Goal: Task Accomplishment & Management: Use online tool/utility

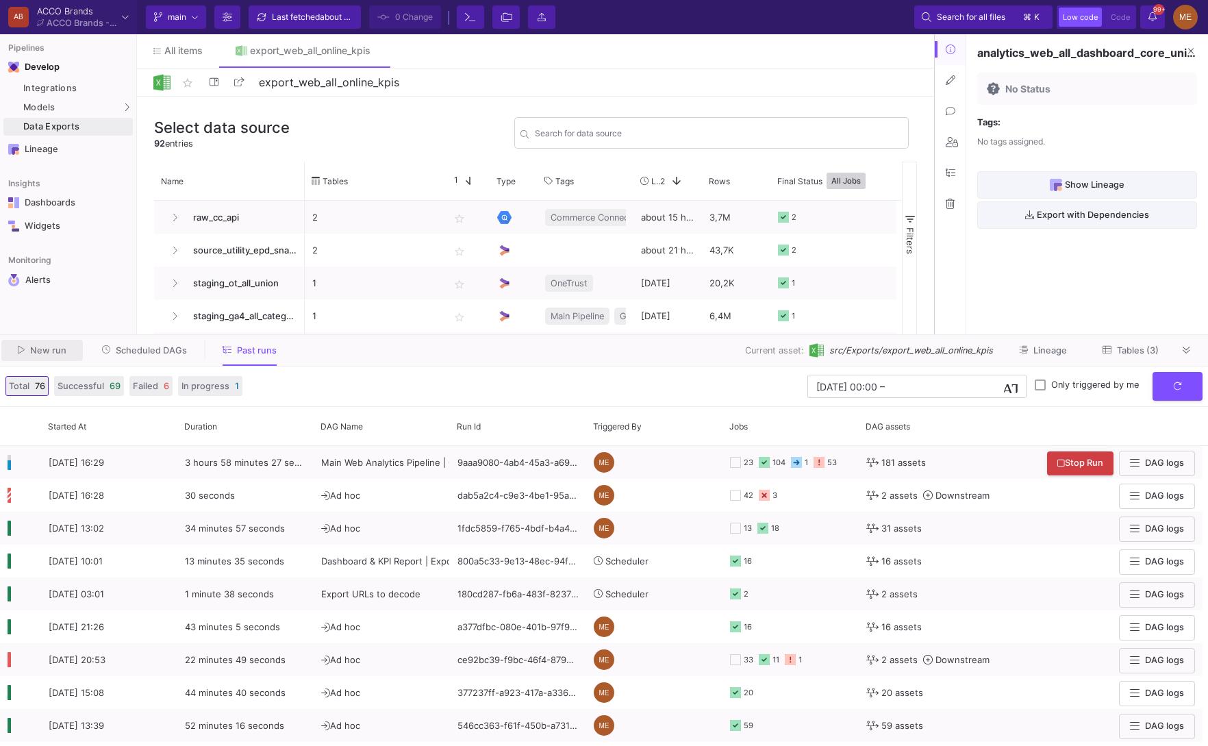
click at [59, 358] on button "New run" at bounding box center [42, 350] width 82 height 21
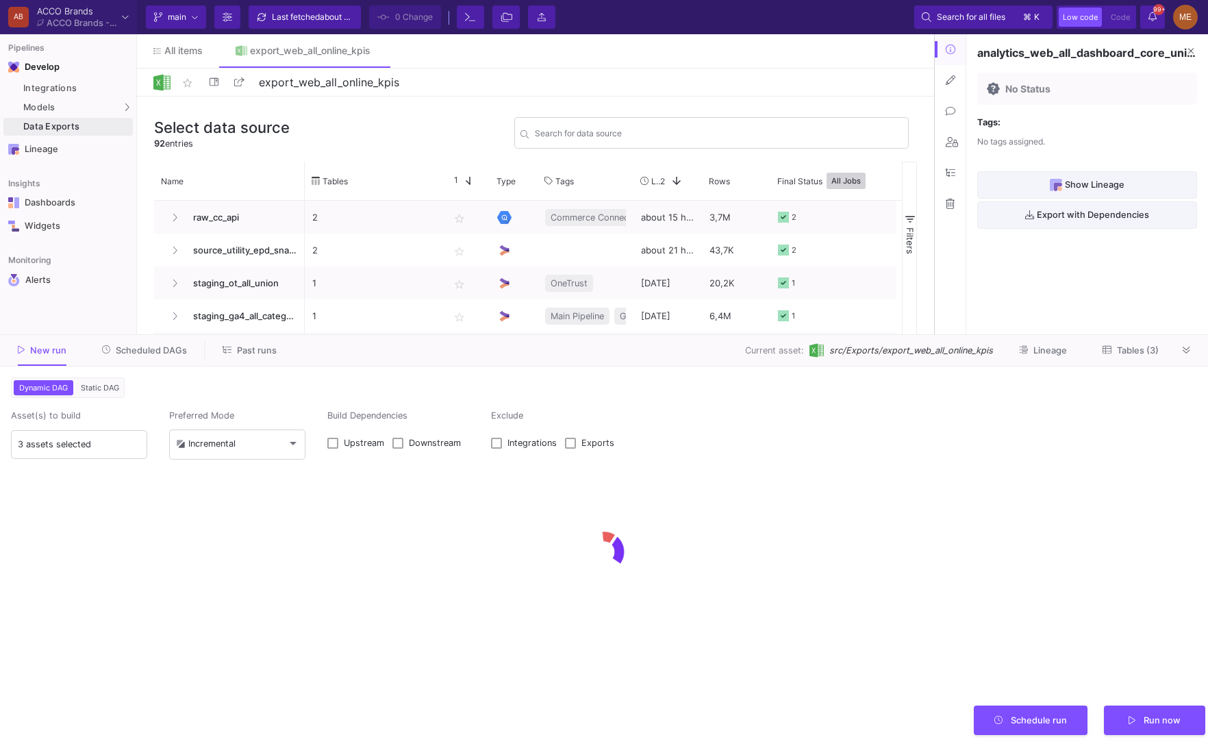
click at [231, 351] on span "Past runs" at bounding box center [250, 350] width 54 height 10
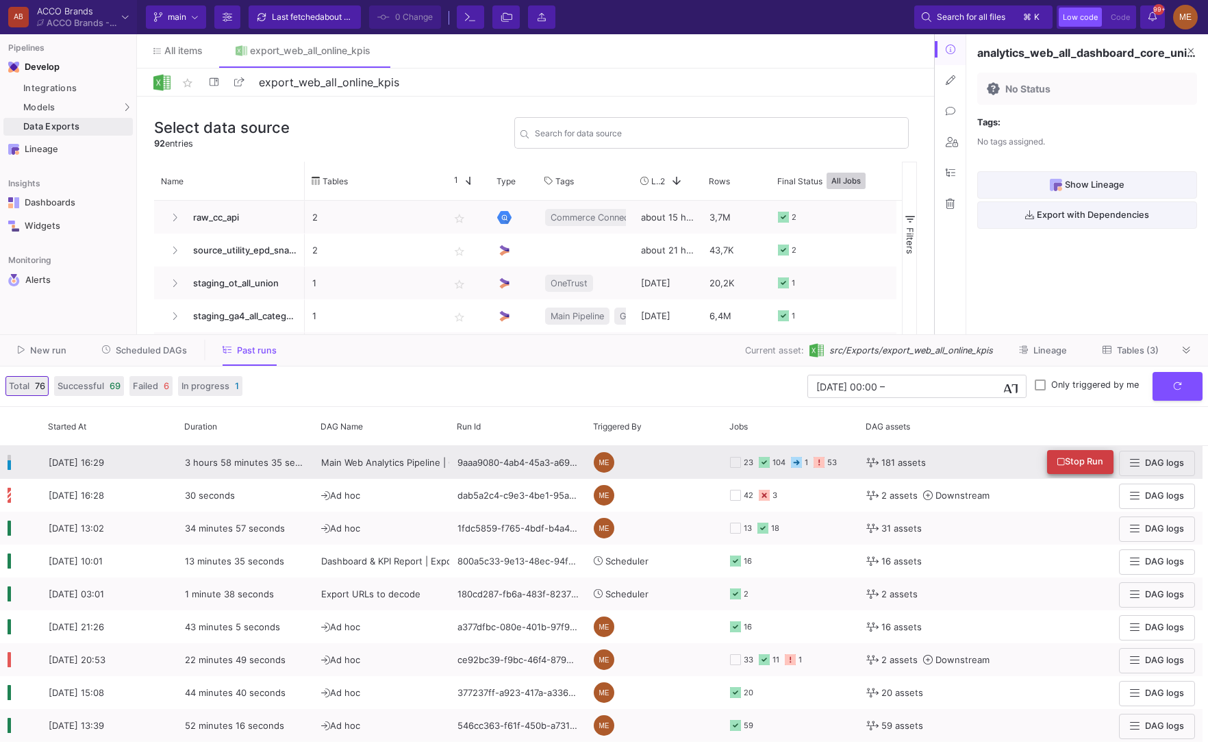
click at [1090, 465] on span "Stop Run" at bounding box center [1081, 461] width 46 height 10
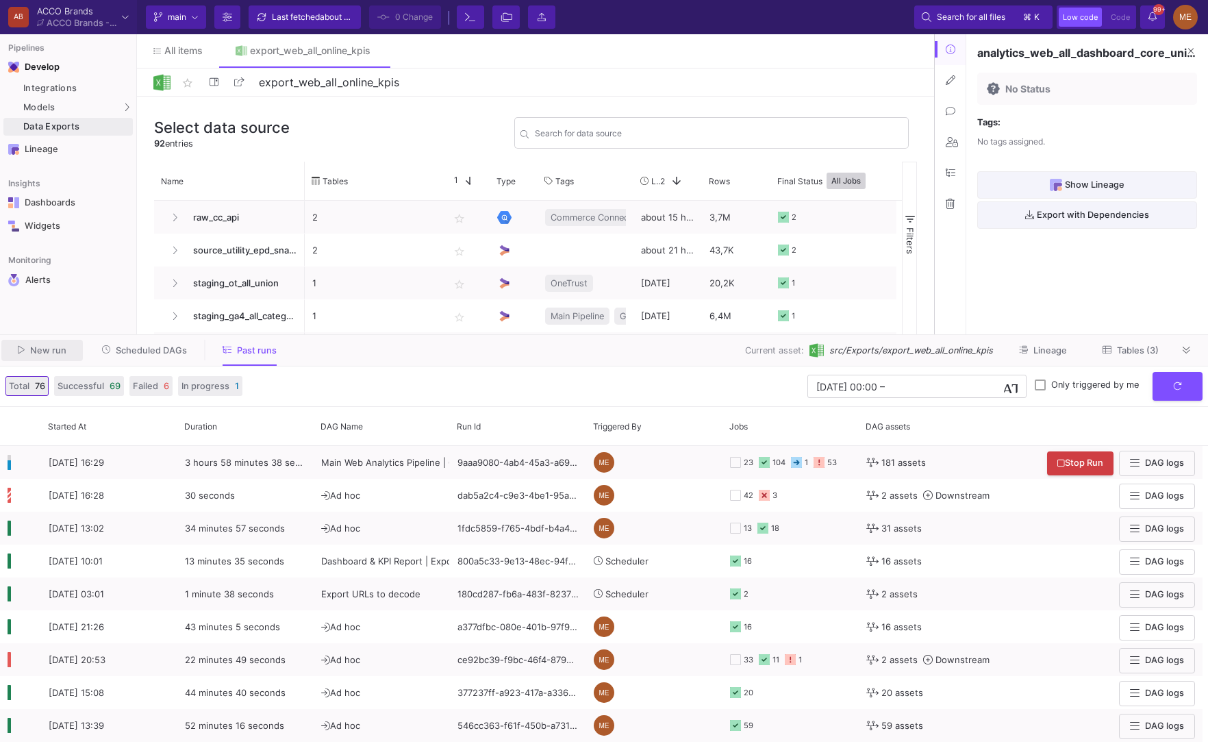
click at [64, 356] on button "New run" at bounding box center [42, 350] width 82 height 21
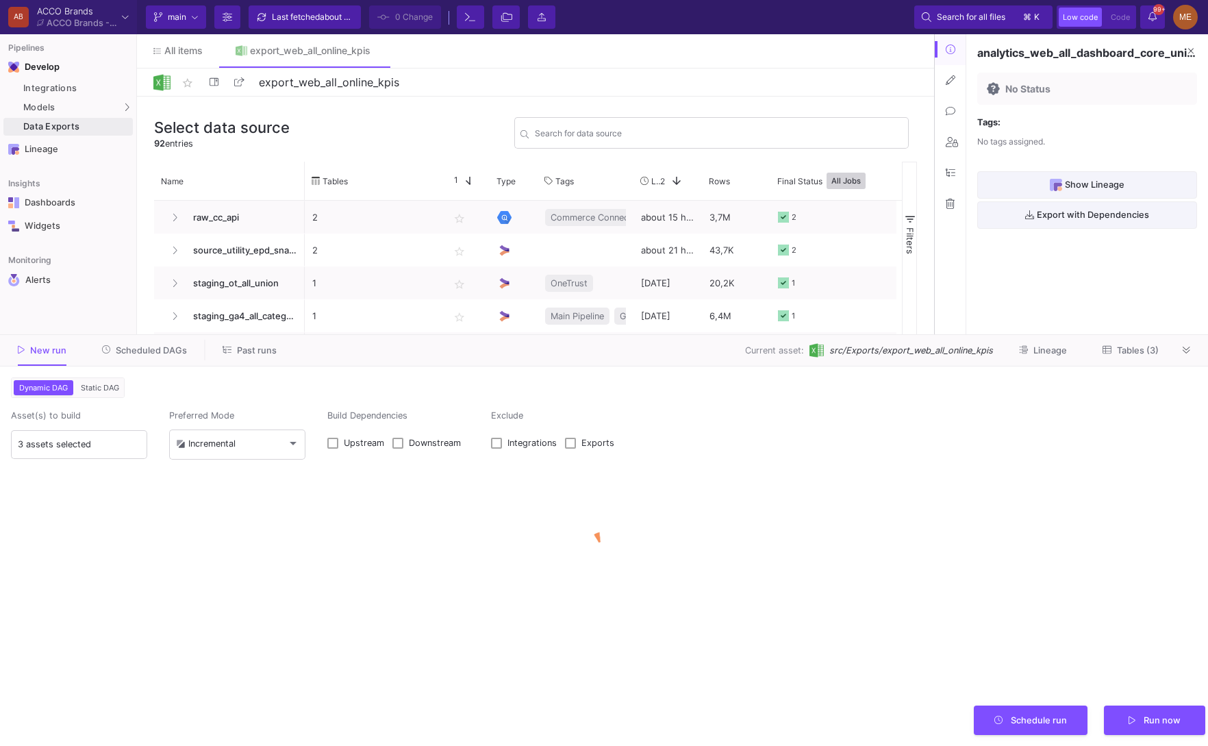
type input "0"
click at [120, 384] on span "Static DAG" at bounding box center [100, 388] width 44 height 10
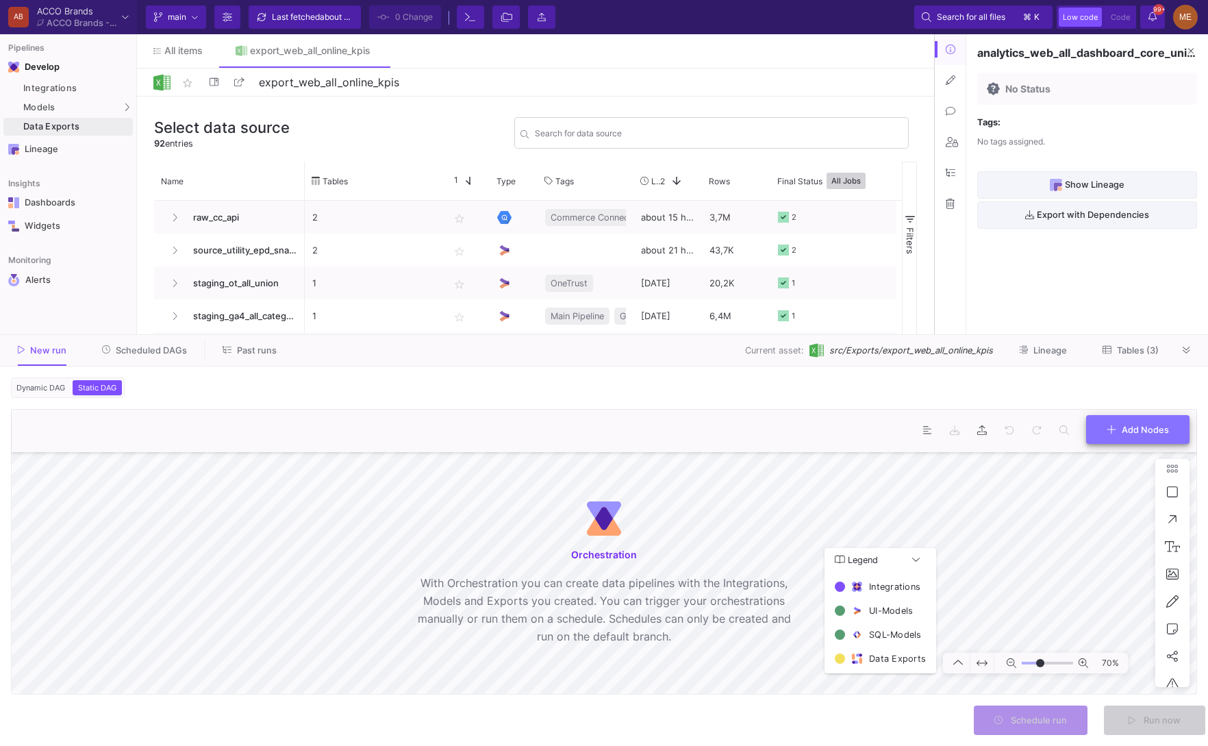
click at [1115, 438] on button "Add Nodes" at bounding box center [1137, 429] width 103 height 29
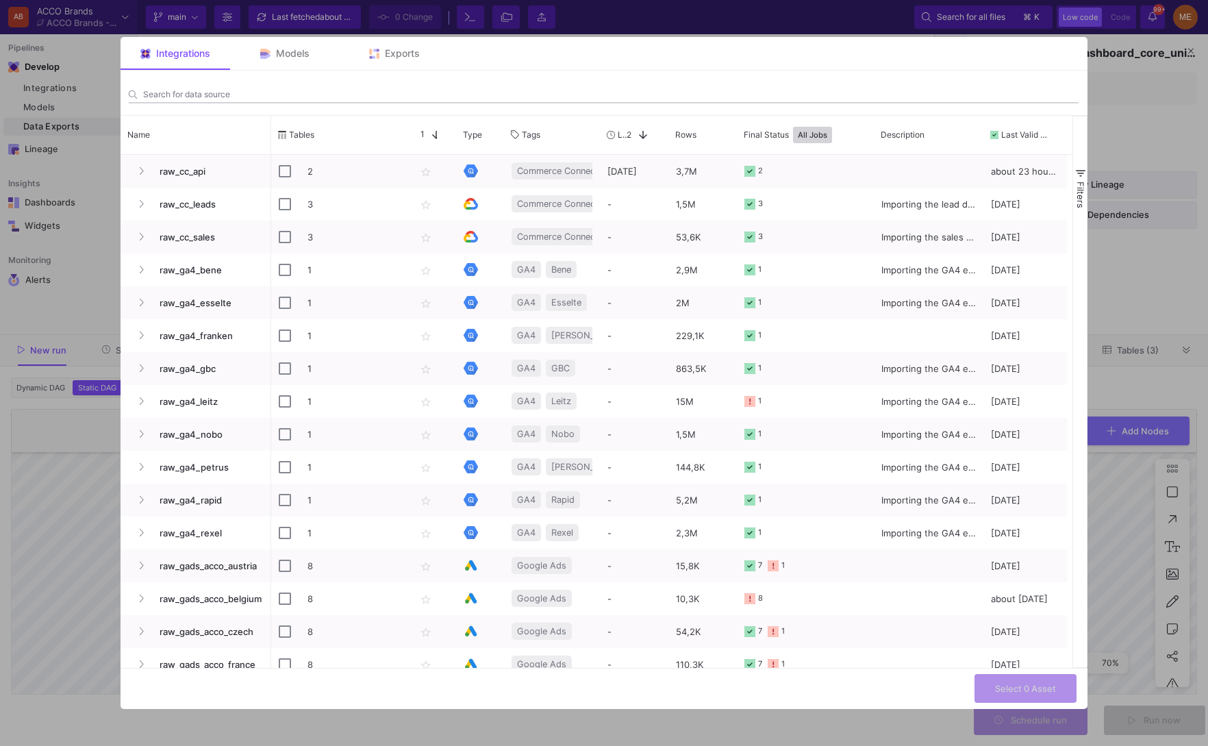
click at [397, 78] on div "Search for data source" at bounding box center [611, 90] width 936 height 25
click at [397, 69] on div "Exports" at bounding box center [395, 53] width 110 height 33
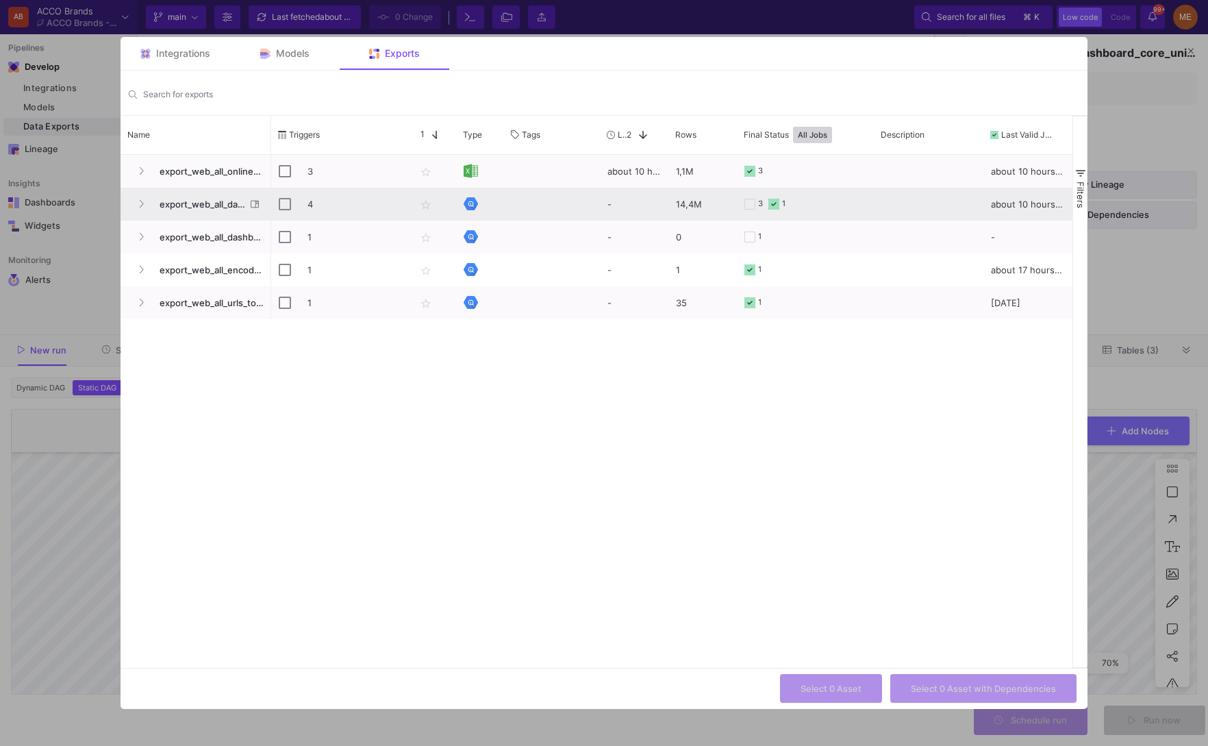
click at [177, 195] on span "export_web_all_dashboard_core" at bounding box center [198, 204] width 94 height 32
click at [137, 206] on button "Press SPACE to select this row." at bounding box center [141, 204] width 21 height 21
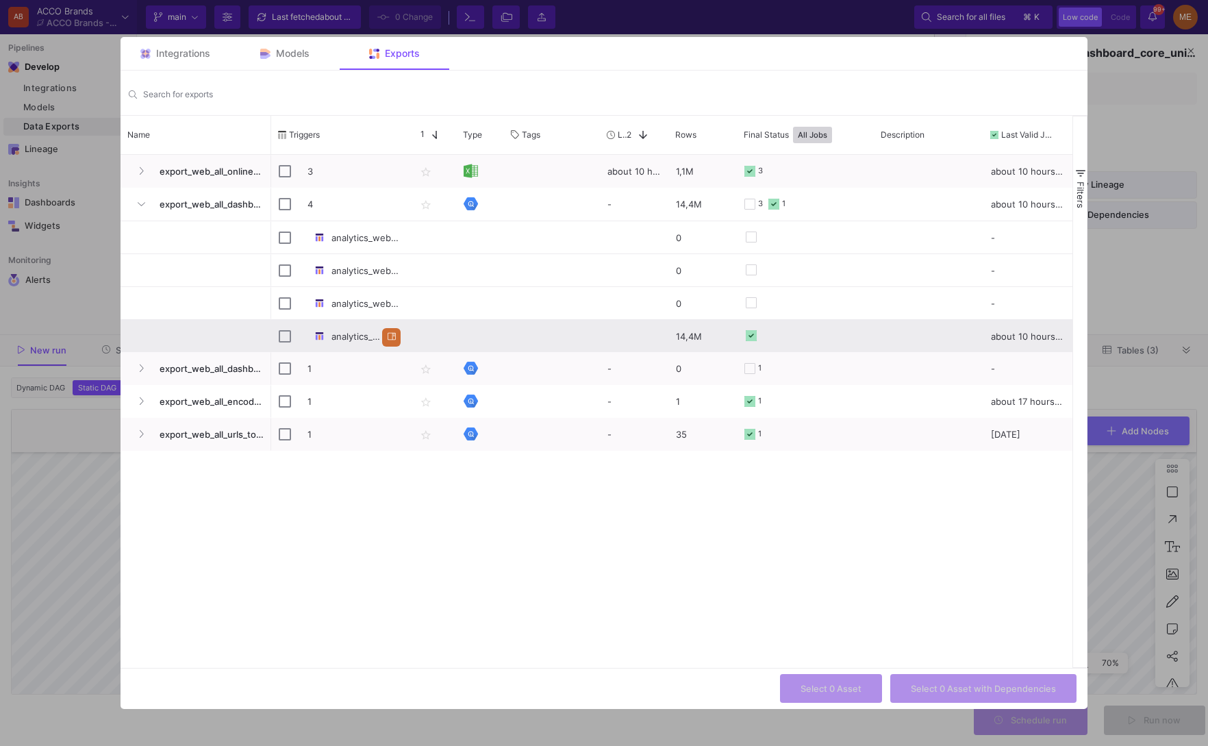
click at [291, 335] on div "analytics_web_all_dashboard_core_unioned" at bounding box center [340, 337] width 122 height 32
checkbox input "false"
checkbox input "true"
click at [1006, 682] on span "Select 1 Asset with Dependencies" at bounding box center [984, 687] width 144 height 10
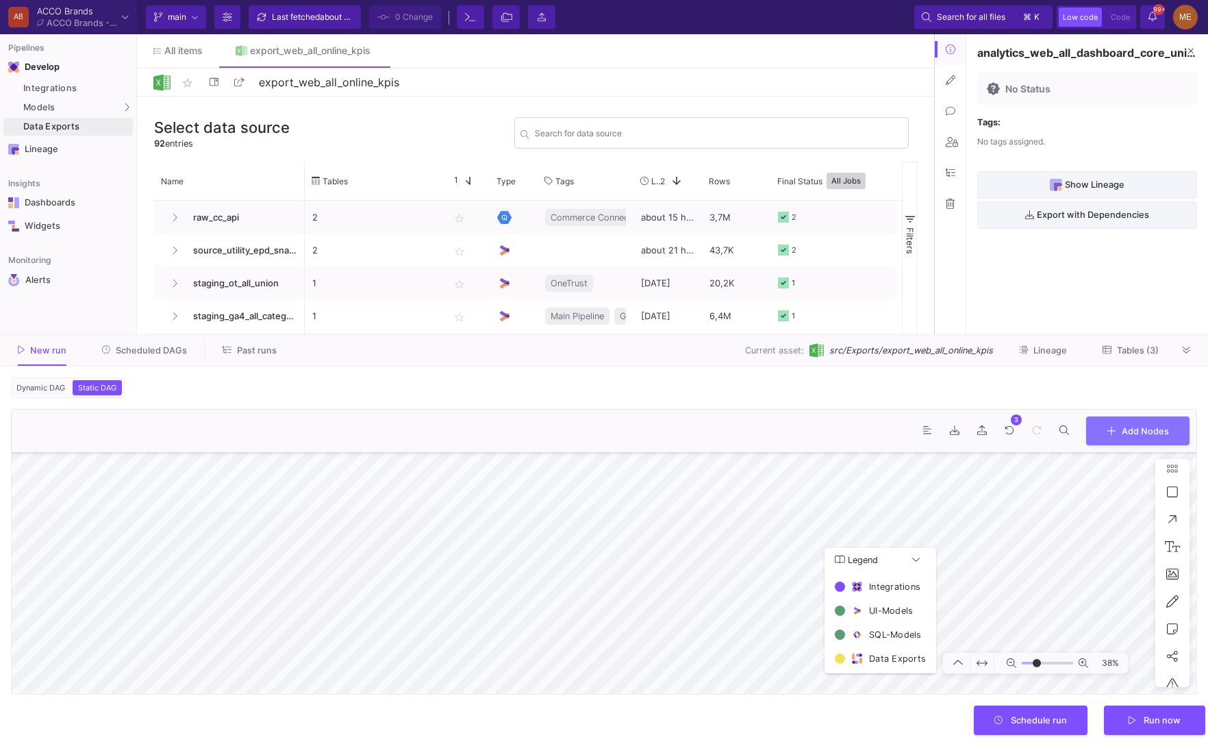
click at [620, 711] on form "Dynamic DAG Static DAG Asset(s) to build 3 assets selected Preferred Mode Incre…" at bounding box center [604, 556] width 1208 height 380
click at [571, 736] on form "Dynamic DAG Static DAG Asset(s) to build 3 assets selected Preferred Mode Incre…" at bounding box center [604, 556] width 1208 height 380
click at [984, 659] on icon at bounding box center [982, 663] width 11 height 11
click at [549, 715] on form "Dynamic DAG Static DAG Asset(s) to build 3 assets selected Preferred Mode Incre…" at bounding box center [604, 556] width 1208 height 380
click at [989, 659] on button at bounding box center [983, 663] width 24 height 21
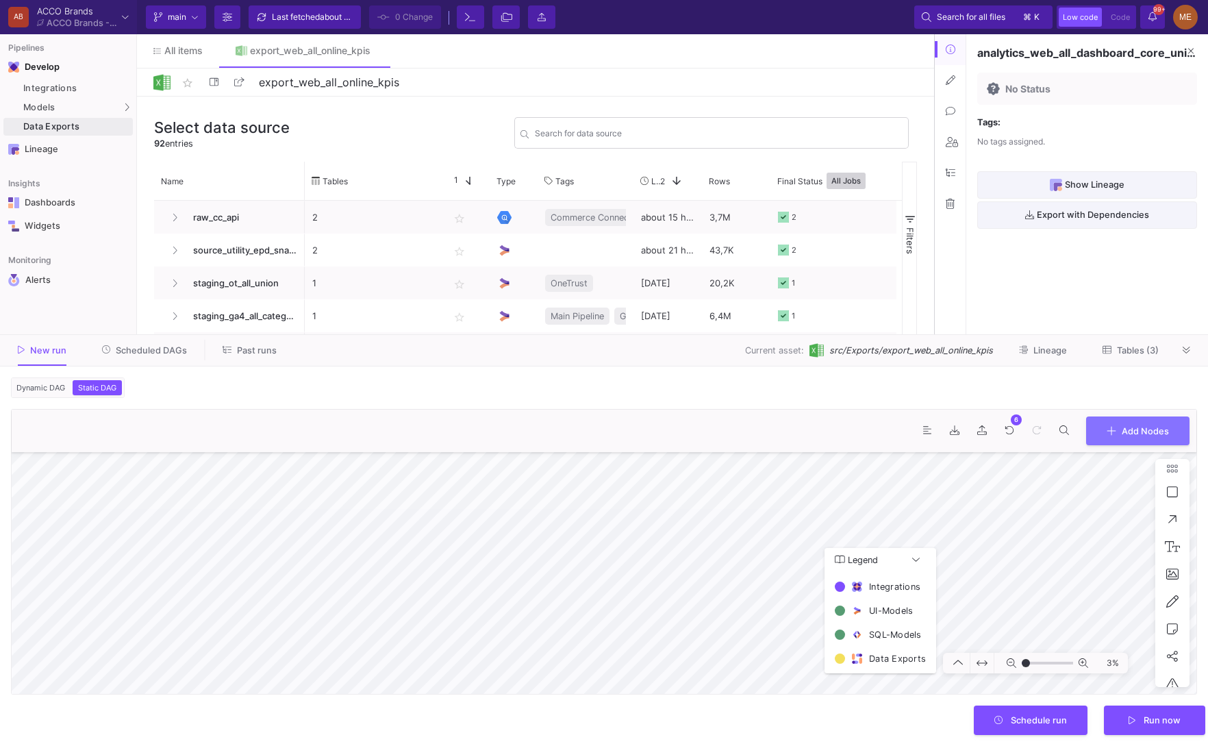
type input "-25"
click at [1123, 714] on button "Run now" at bounding box center [1154, 718] width 101 height 29
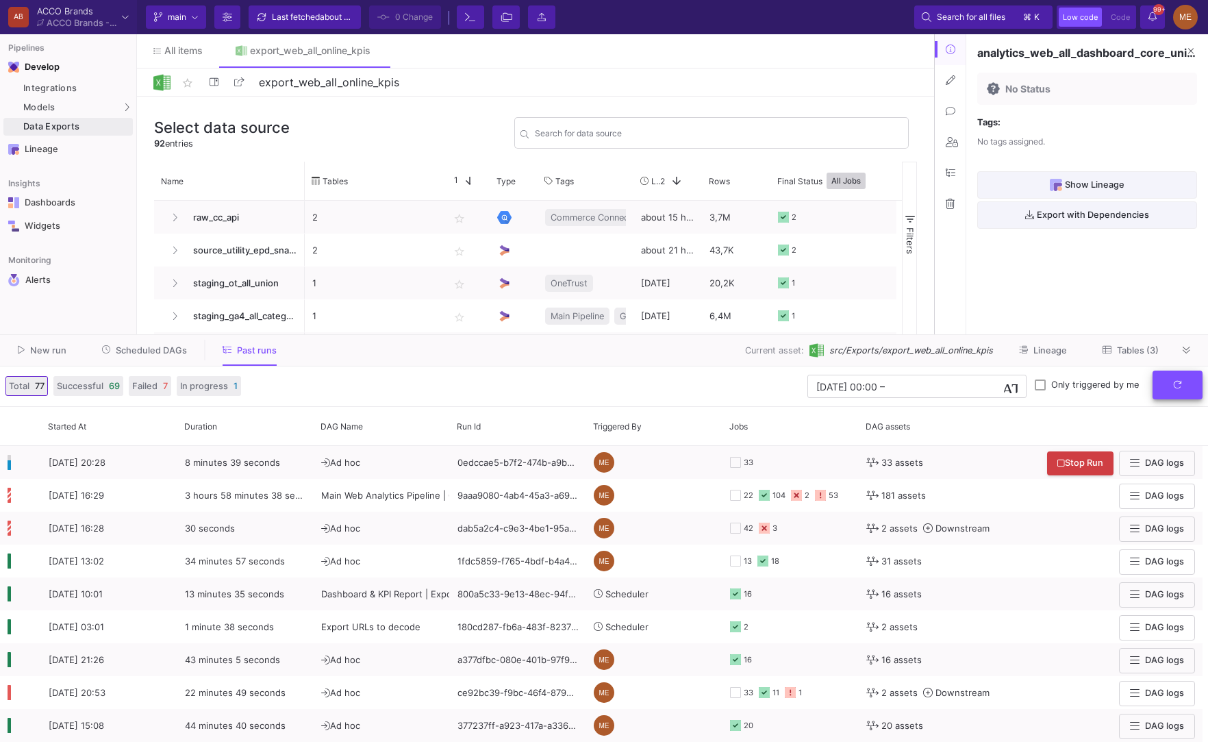
click at [1186, 382] on button "submit" at bounding box center [1178, 385] width 50 height 29
click at [1195, 364] on div "New run Scheduled DAGs Past runs Current asset: src/Exports/export_web_all_onli…" at bounding box center [604, 351] width 1208 height 32
click at [1184, 382] on button "submit" at bounding box center [1178, 385] width 50 height 29
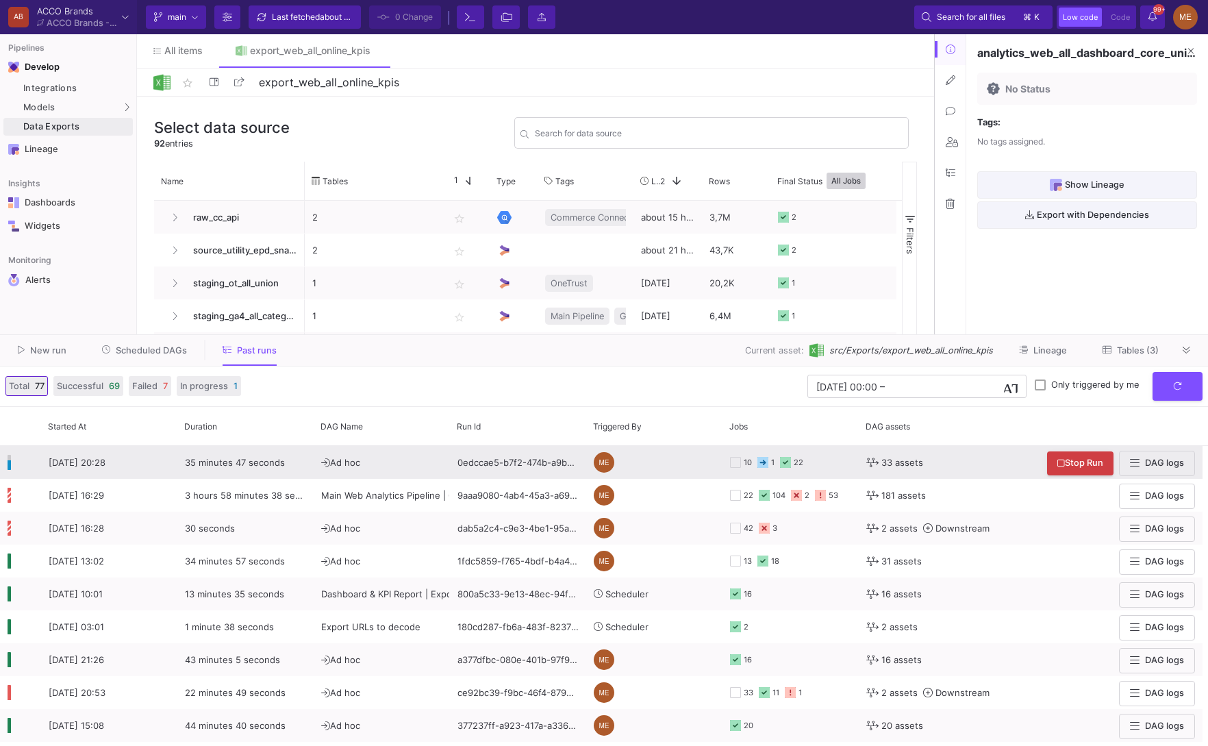
click at [796, 466] on div "22" at bounding box center [799, 463] width 10 height 32
